Goal: Task Accomplishment & Management: Complete application form

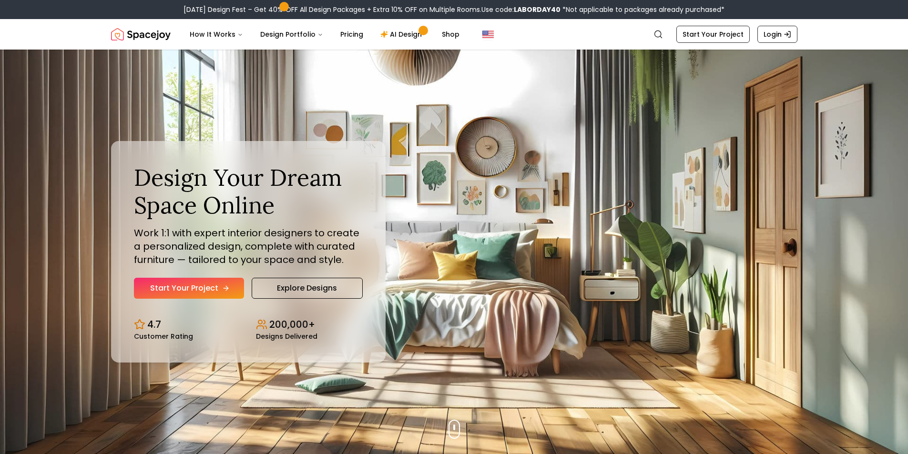
click at [178, 291] on link "Start Your Project" at bounding box center [189, 288] width 110 height 21
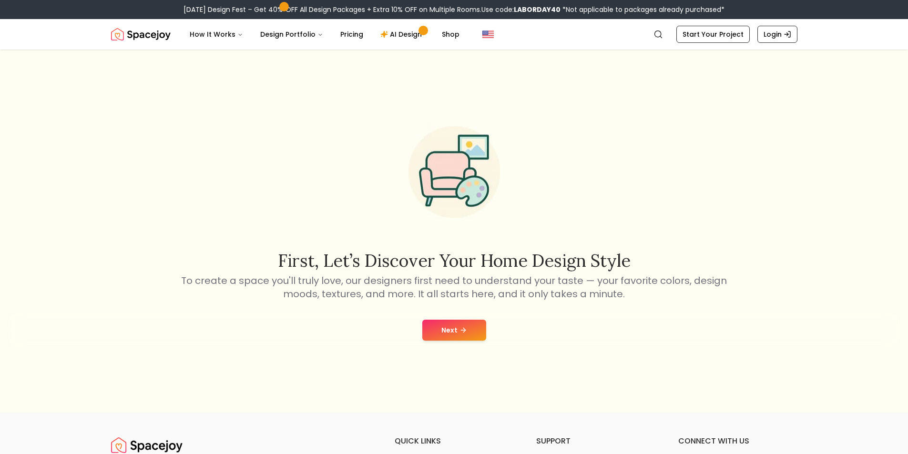
click at [463, 325] on button "Next" at bounding box center [454, 330] width 64 height 21
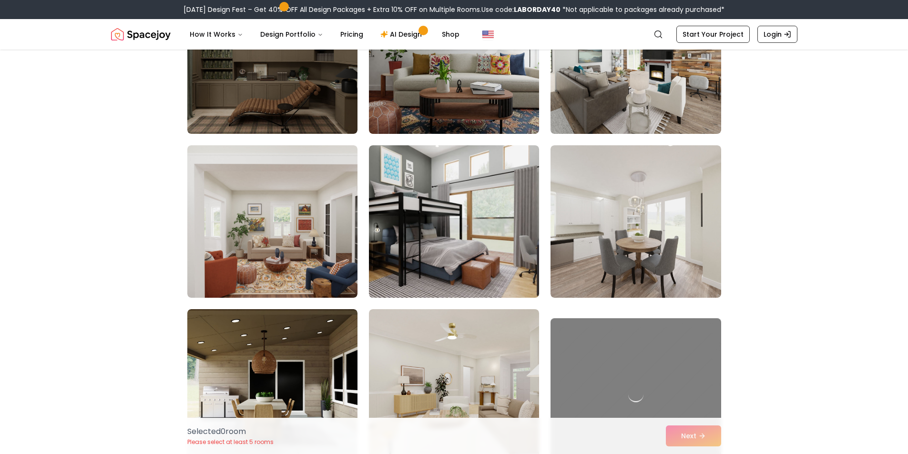
scroll to position [2478, 0]
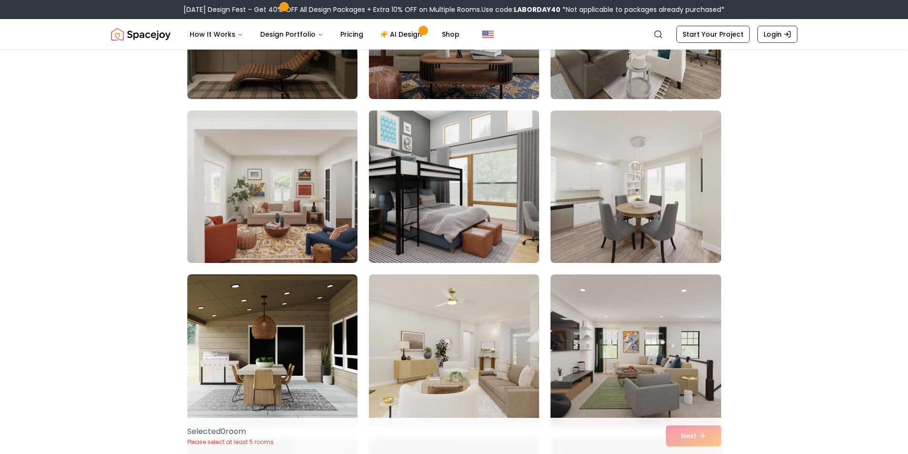
click at [421, 212] on img at bounding box center [454, 187] width 179 height 160
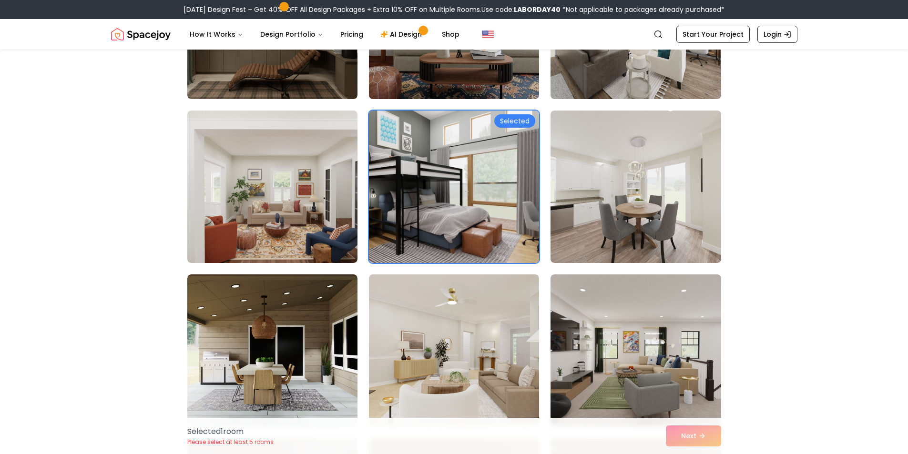
click at [501, 121] on div "Selected" at bounding box center [514, 120] width 41 height 13
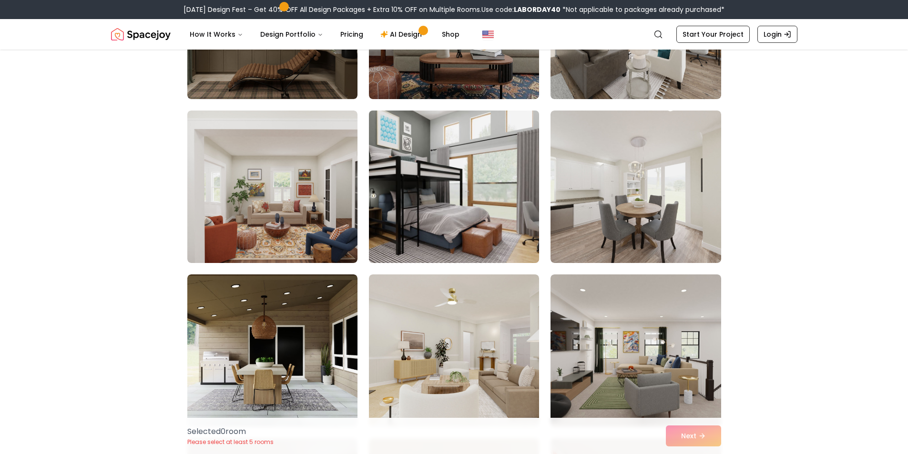
click at [500, 121] on img at bounding box center [454, 187] width 179 height 160
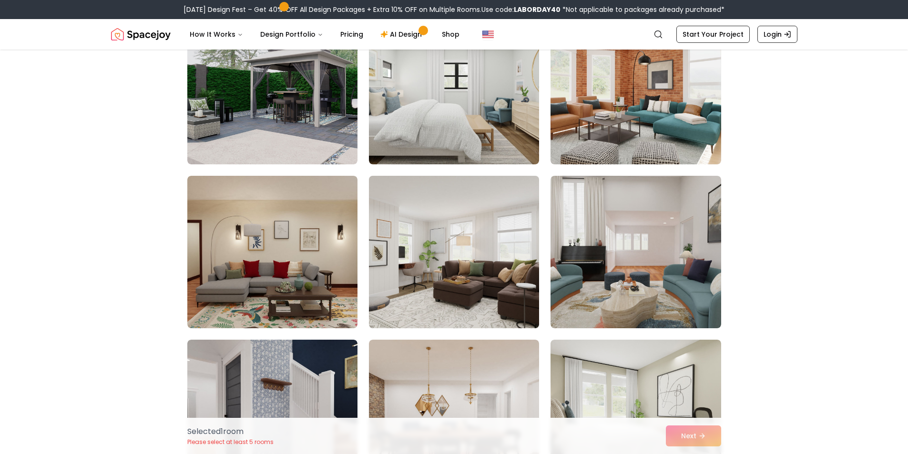
scroll to position [429, 0]
